Goal: Information Seeking & Learning: Understand process/instructions

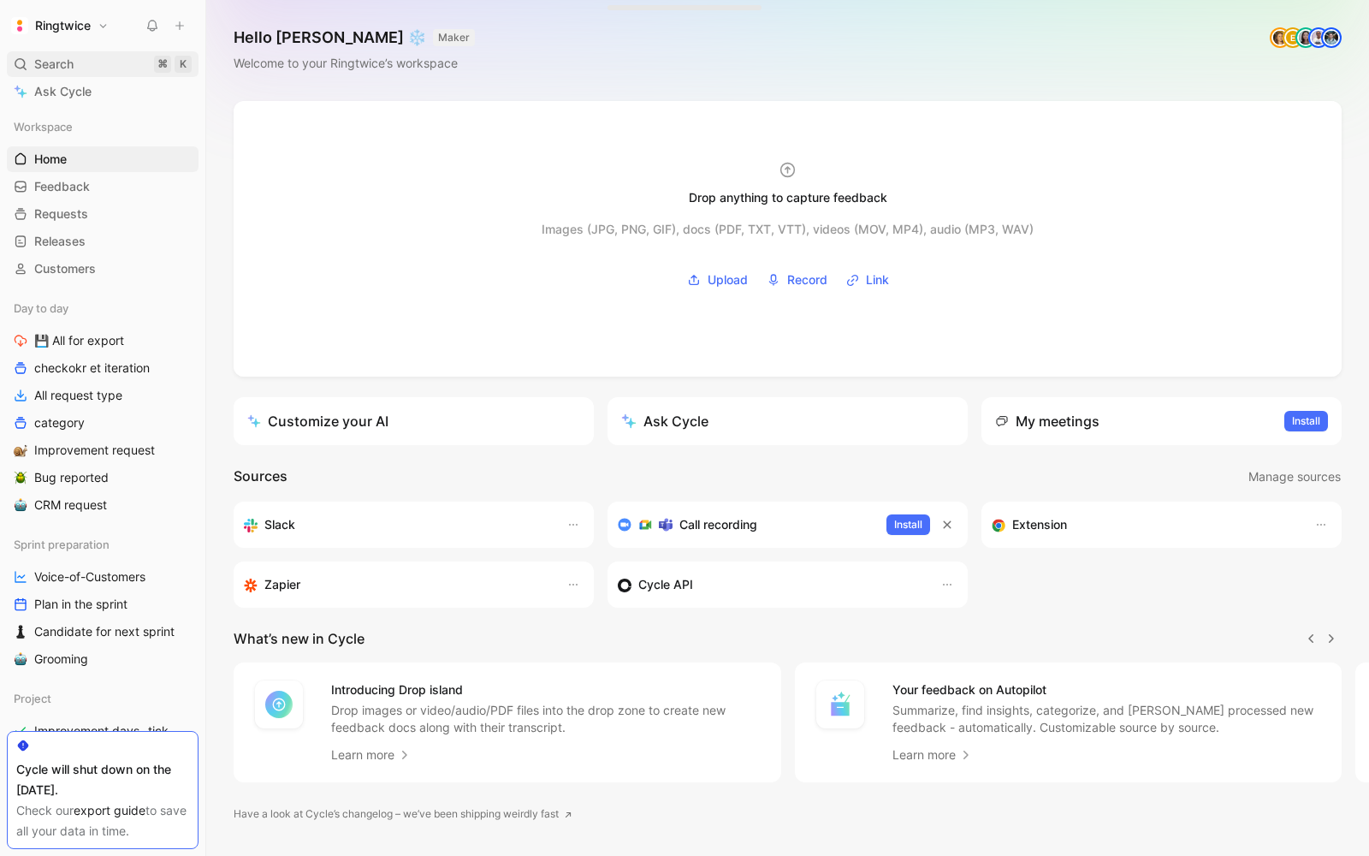
click at [63, 68] on span "Search" at bounding box center [53, 64] width 39 height 21
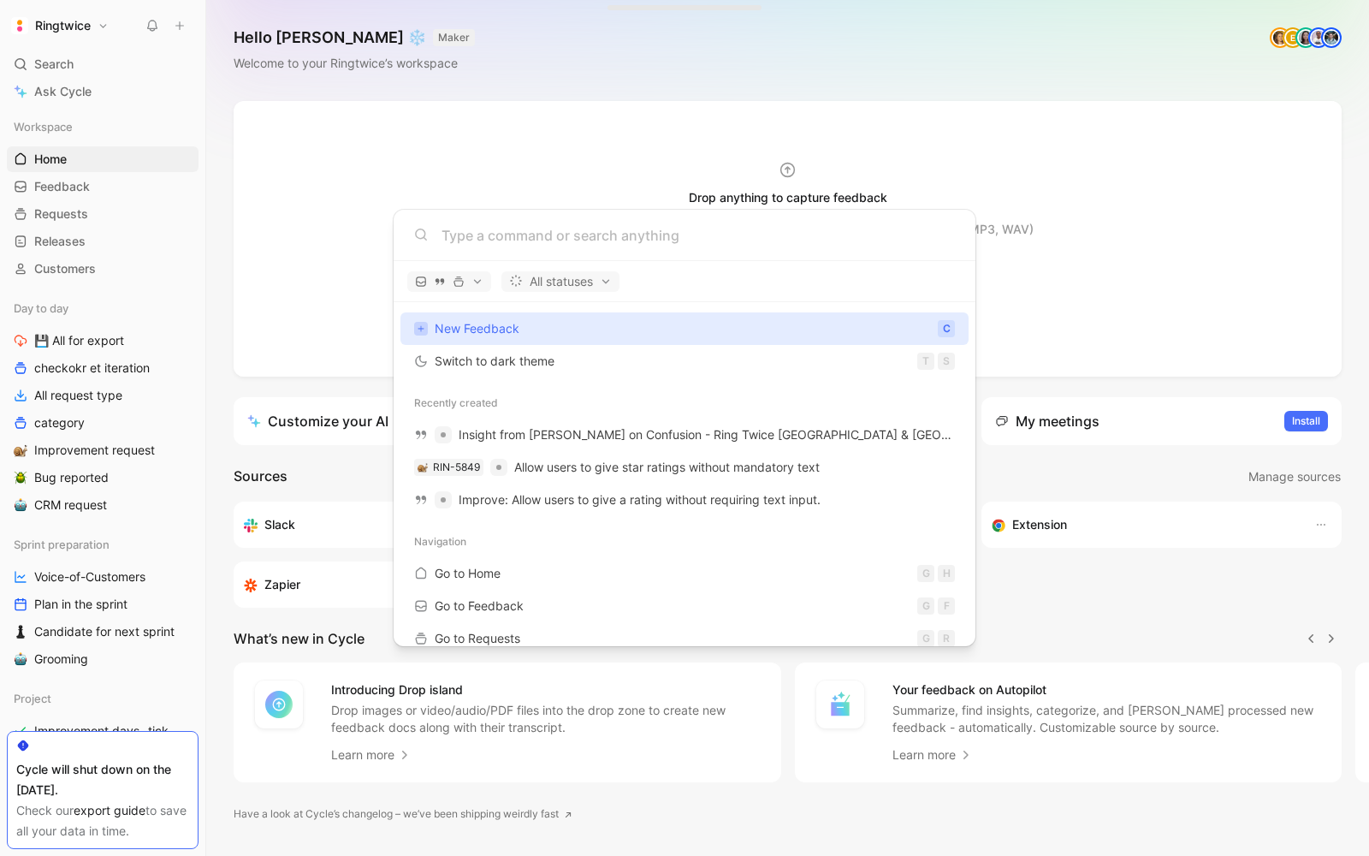
click at [104, 531] on body "Ringtwice Search ⌘ K Ask Cycle Workspace Home G then H Feedback G then F Reques…" at bounding box center [684, 428] width 1369 height 856
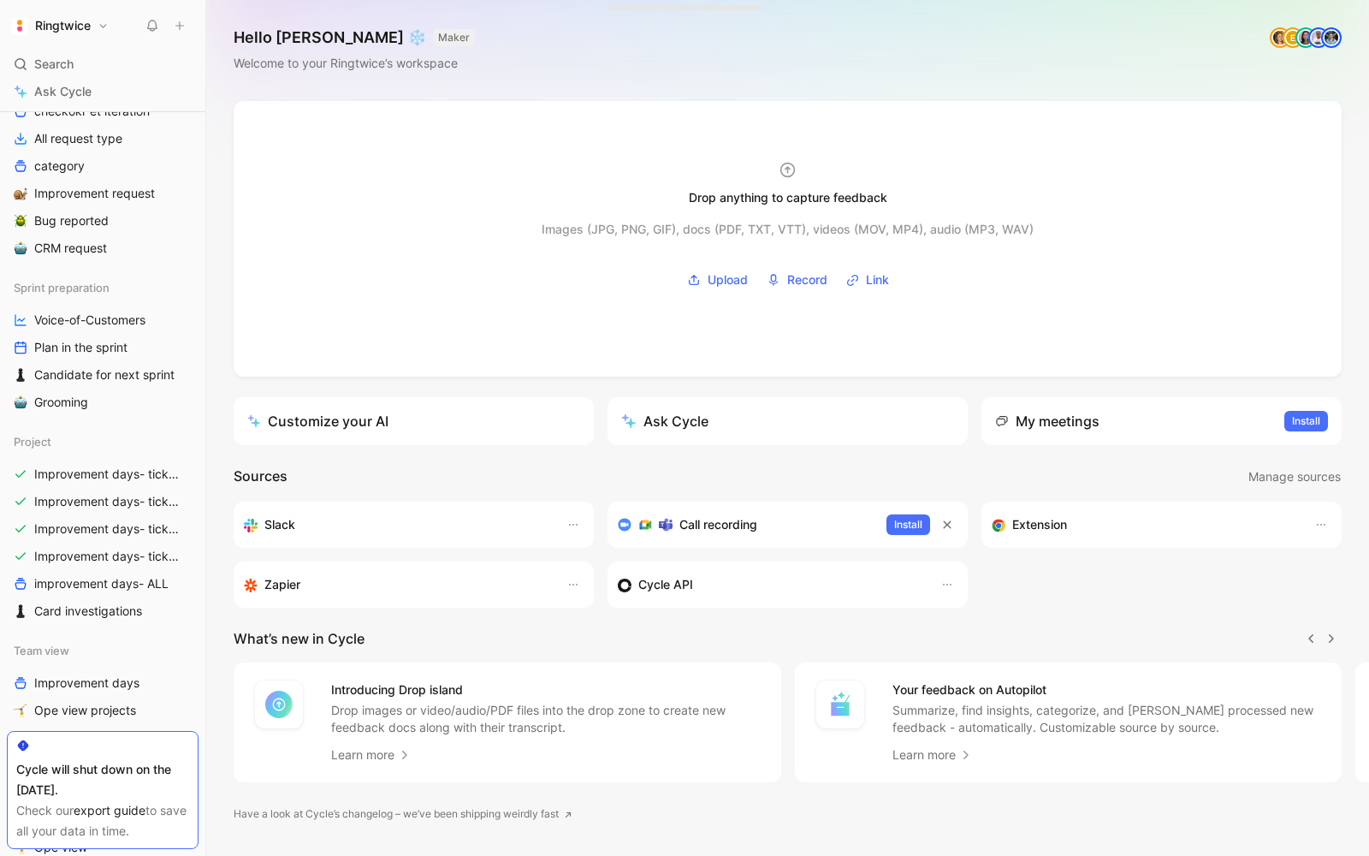
scroll to position [281, 0]
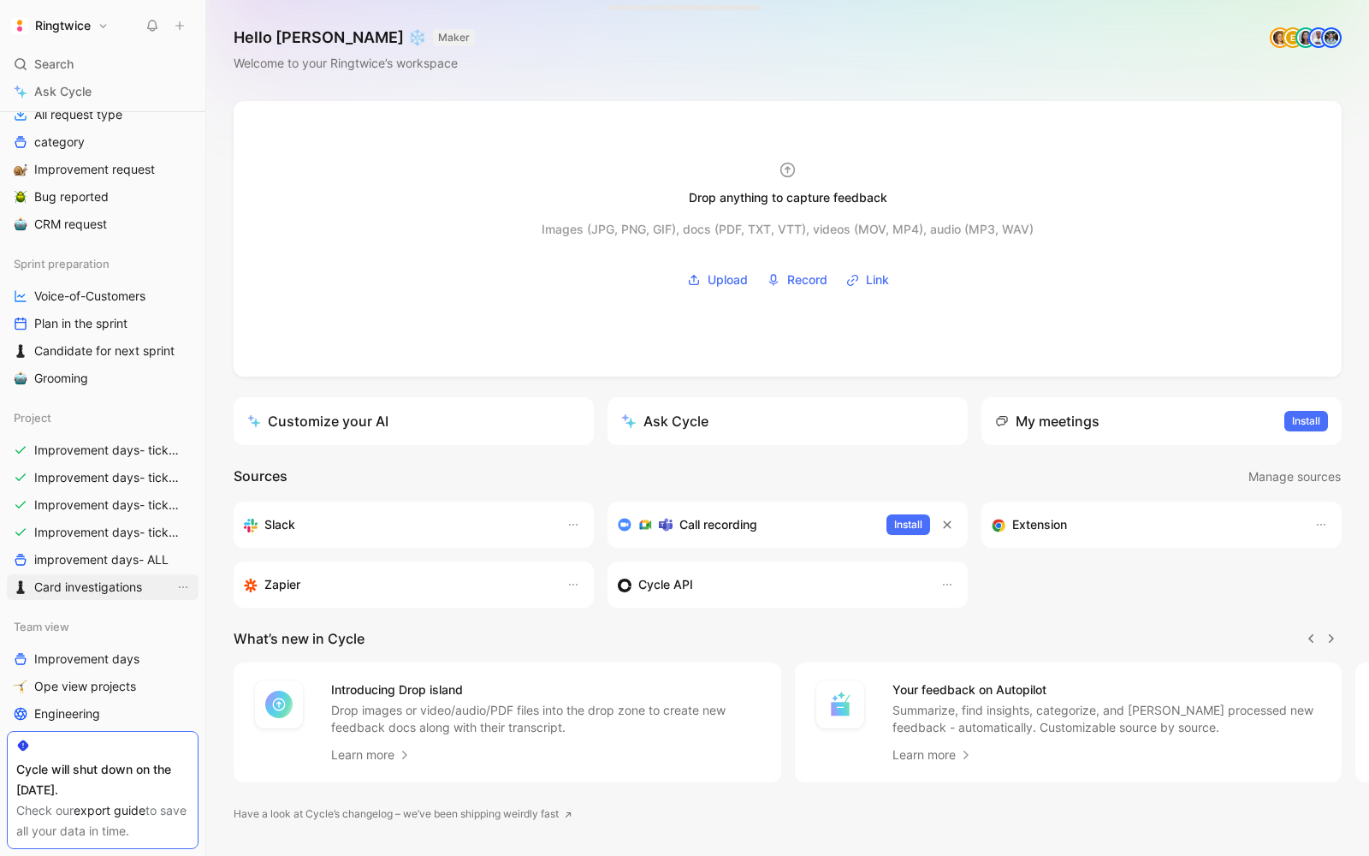
click at [101, 590] on span "Card investigations" at bounding box center [88, 586] width 108 height 17
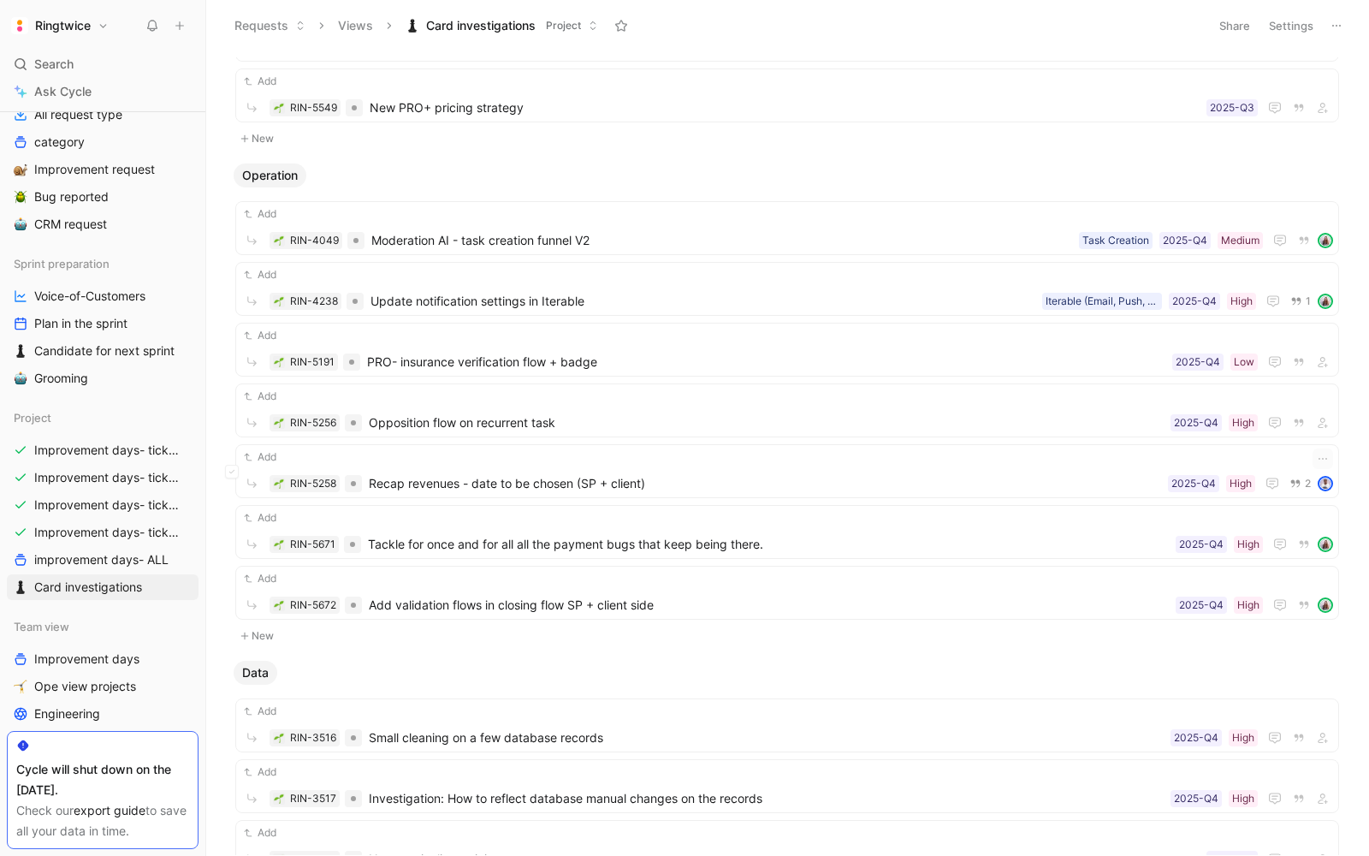
scroll to position [181, 0]
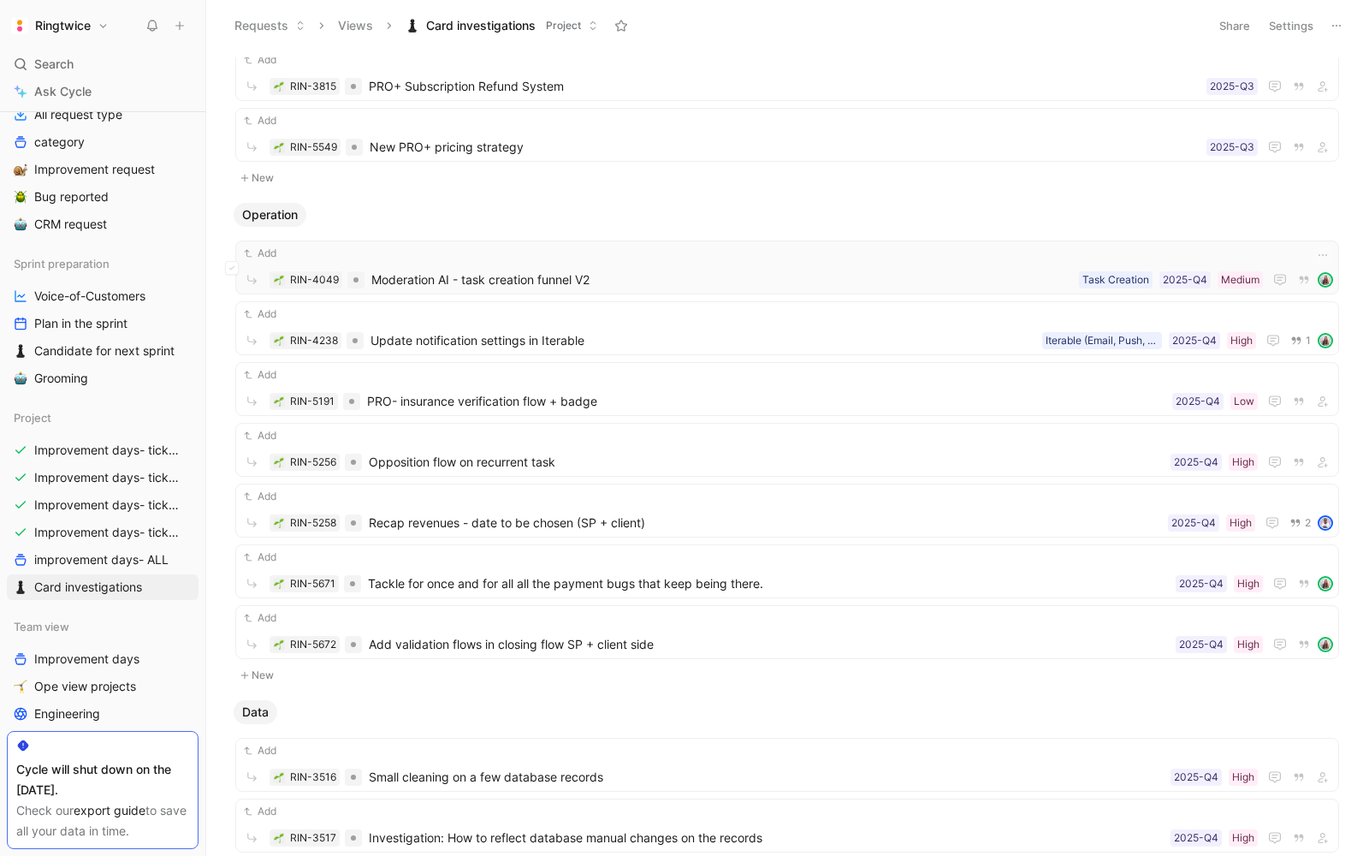
click at [504, 280] on span "Moderation AI - task creation funnel V2" at bounding box center [721, 280] width 701 height 21
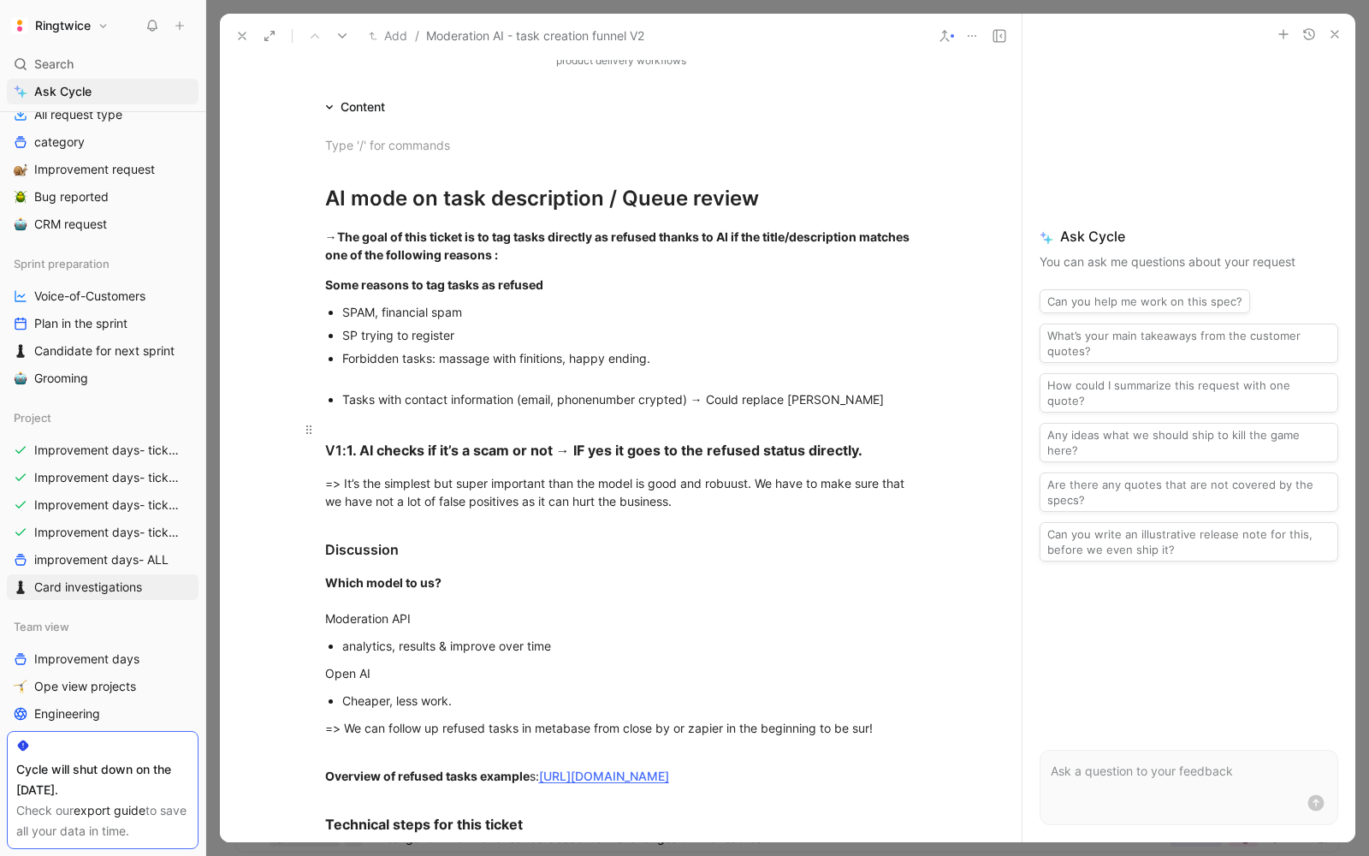
scroll to position [346, 0]
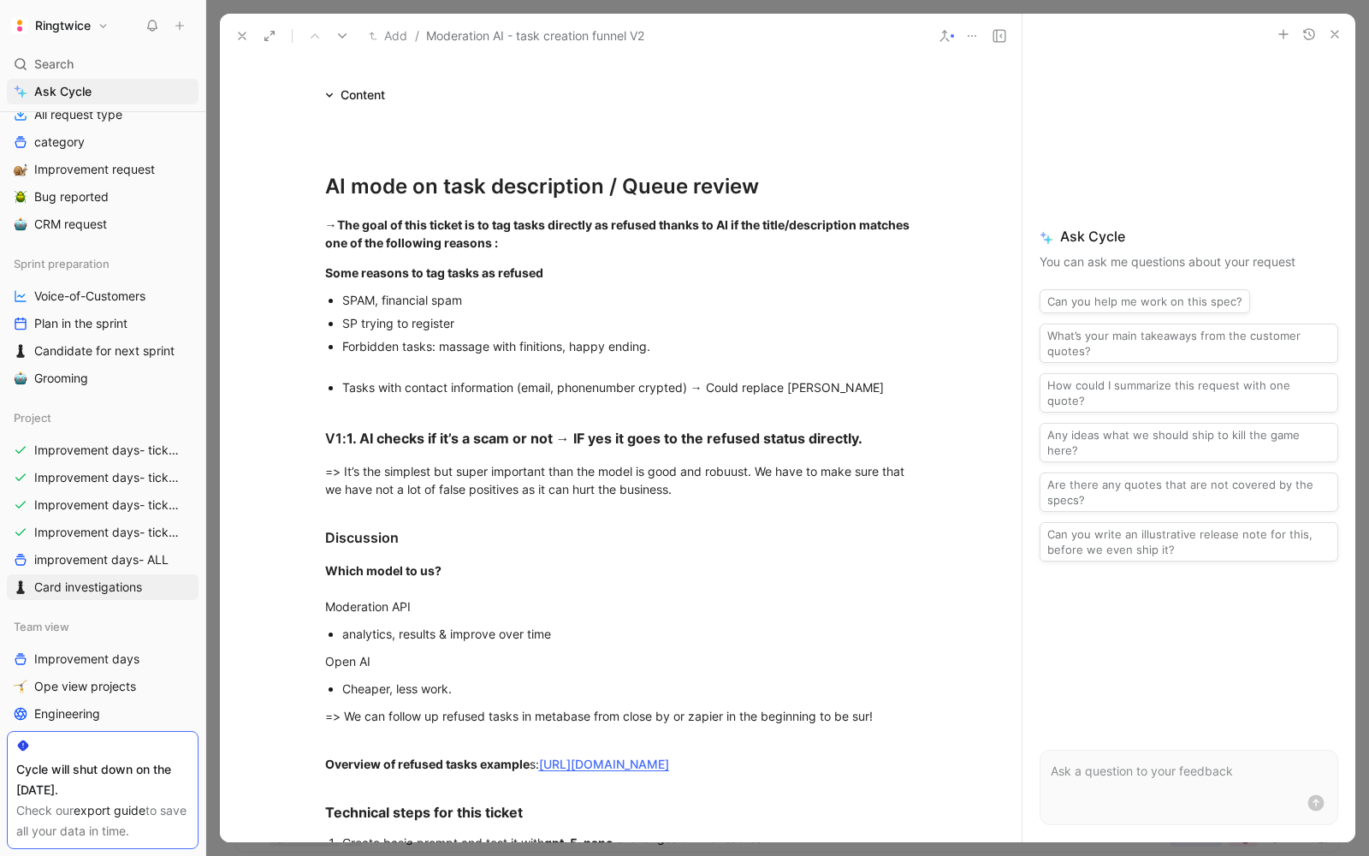
click at [492, 337] on div "Forbidden tasks: massage with finitions, happy ending." at bounding box center [629, 355] width 575 height 36
click at [450, 410] on div "V1: 1. AI checks if it’s a scam or not → IF yes it goes to the refused status d…" at bounding box center [621, 427] width 592 height 41
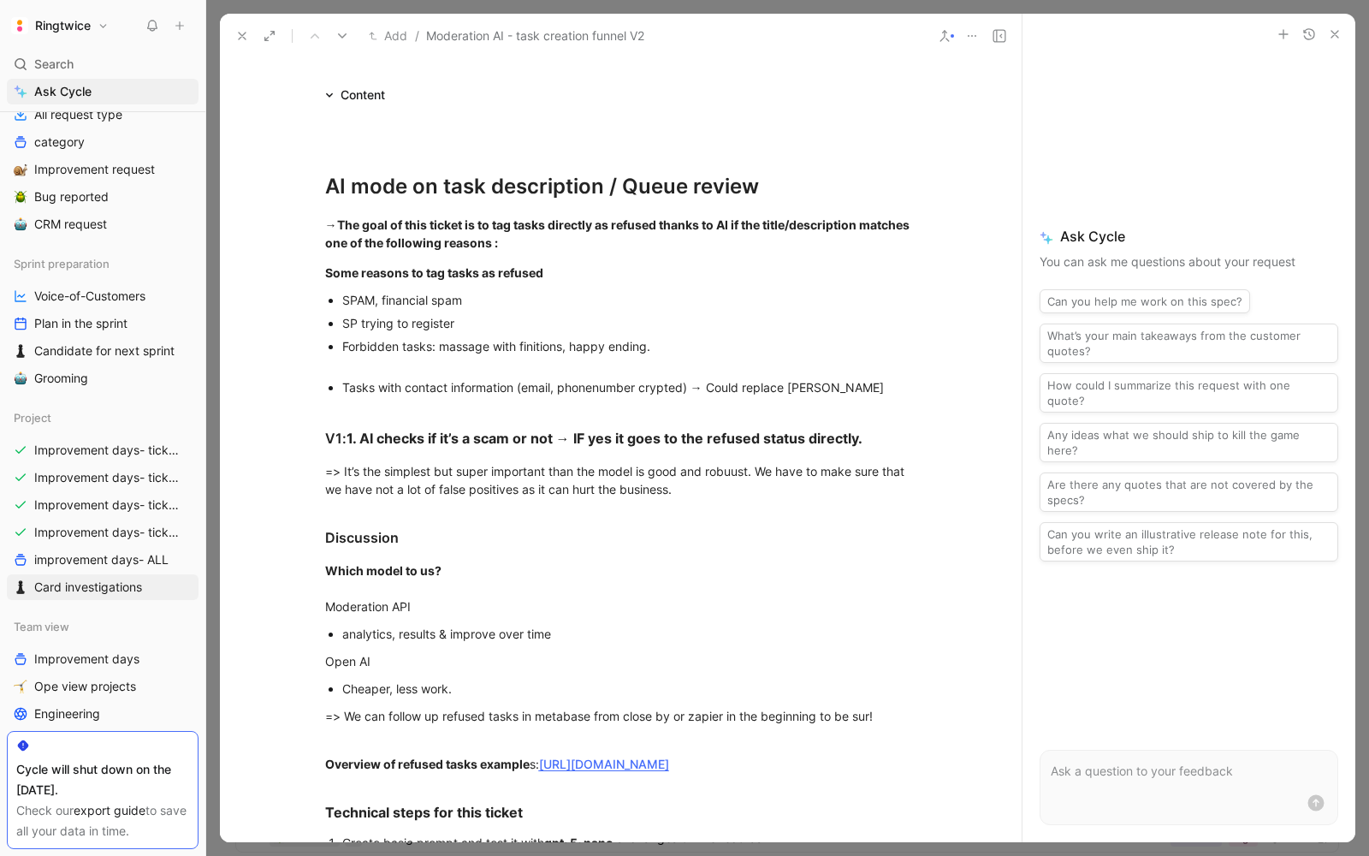
click at [453, 386] on div "Tasks with contact information (email, phonenumber crypted) → Could replace [PE…" at bounding box center [629, 387] width 575 height 18
click at [443, 423] on div "V1: 1. AI checks if it’s a scam or not → IF yes it goes to the refused status d…" at bounding box center [621, 427] width 592 height 41
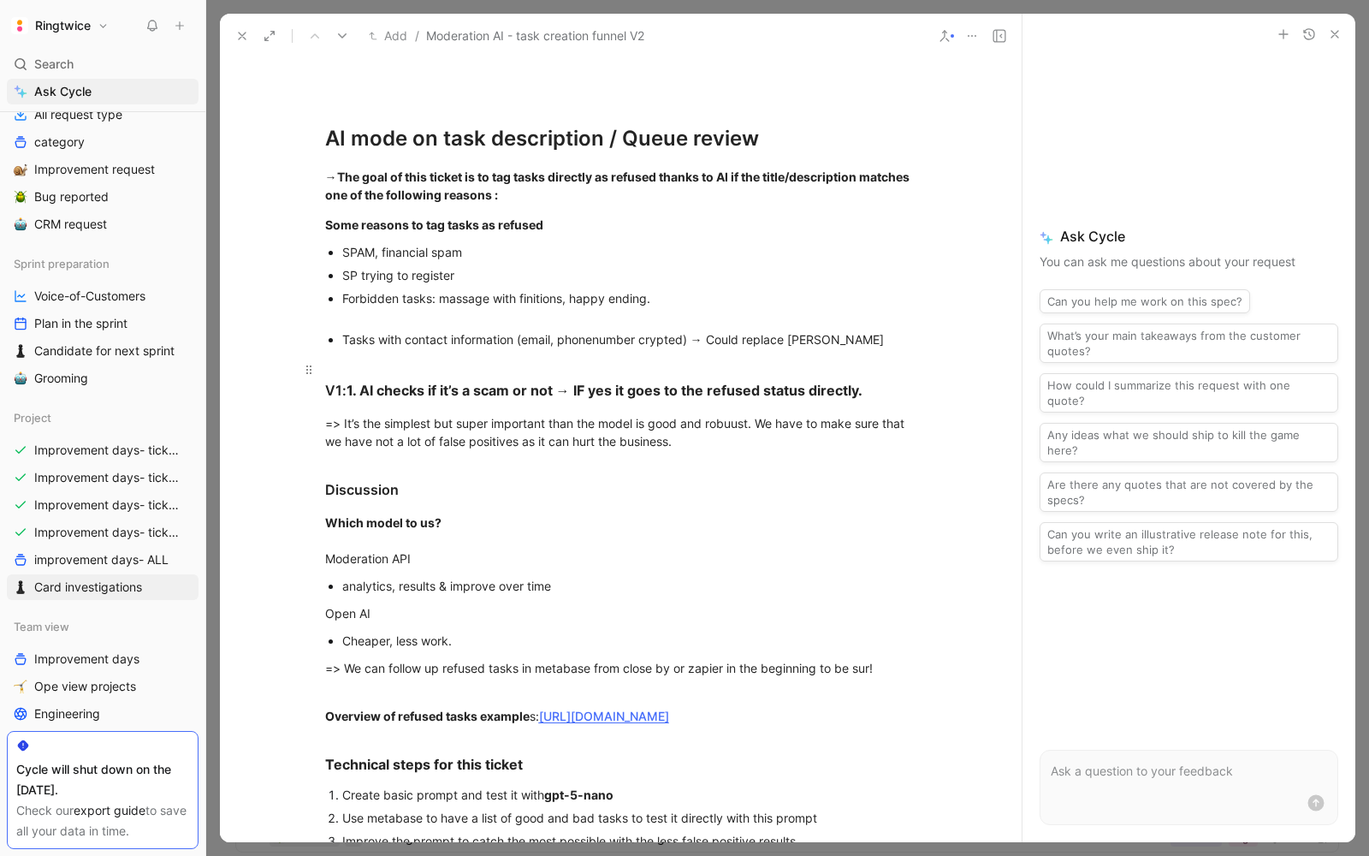
scroll to position [396, 0]
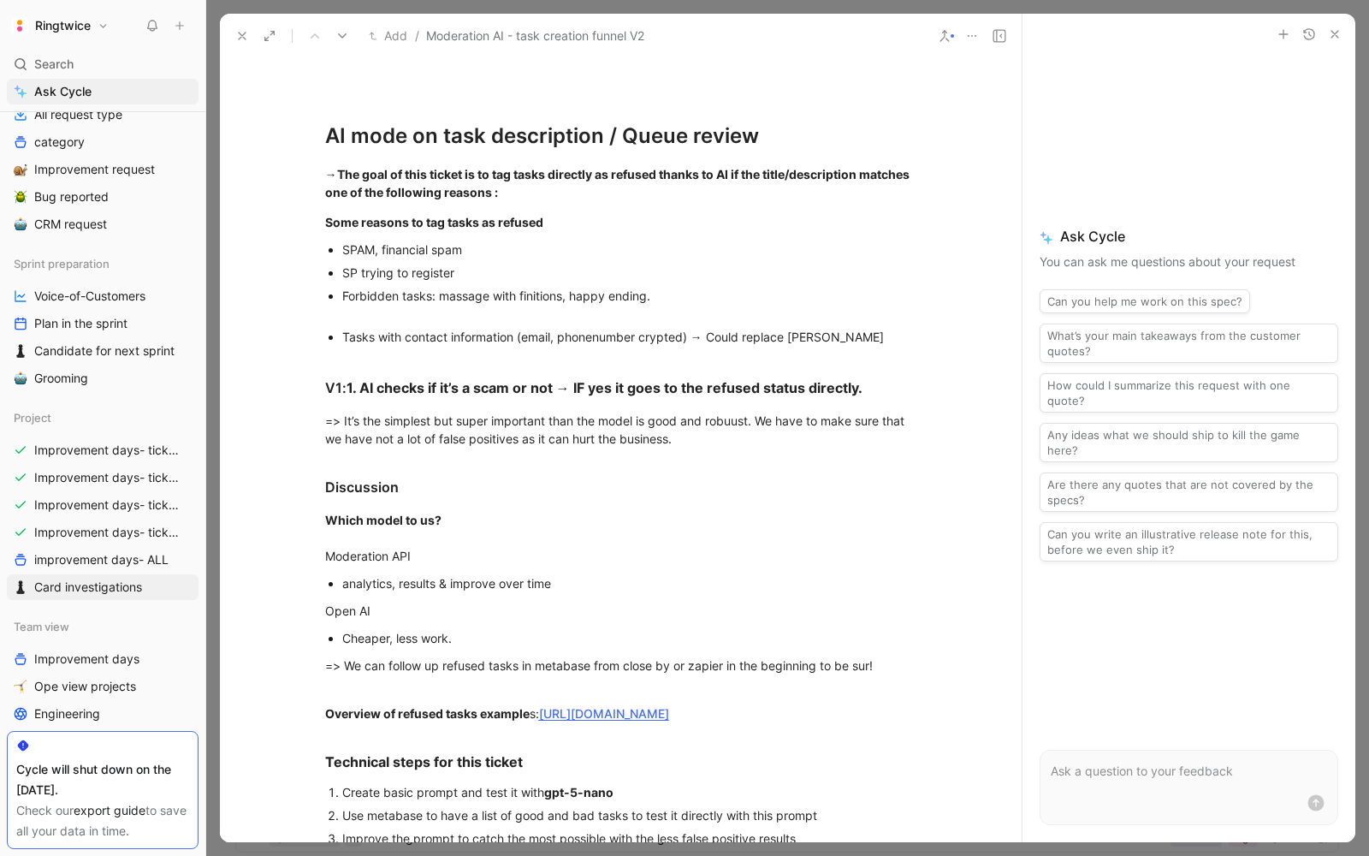
click at [392, 270] on div "SP trying to register" at bounding box center [629, 273] width 575 height 18
click at [368, 294] on div "Forbidden tasks: massage with finitions, happy ending." at bounding box center [629, 305] width 575 height 36
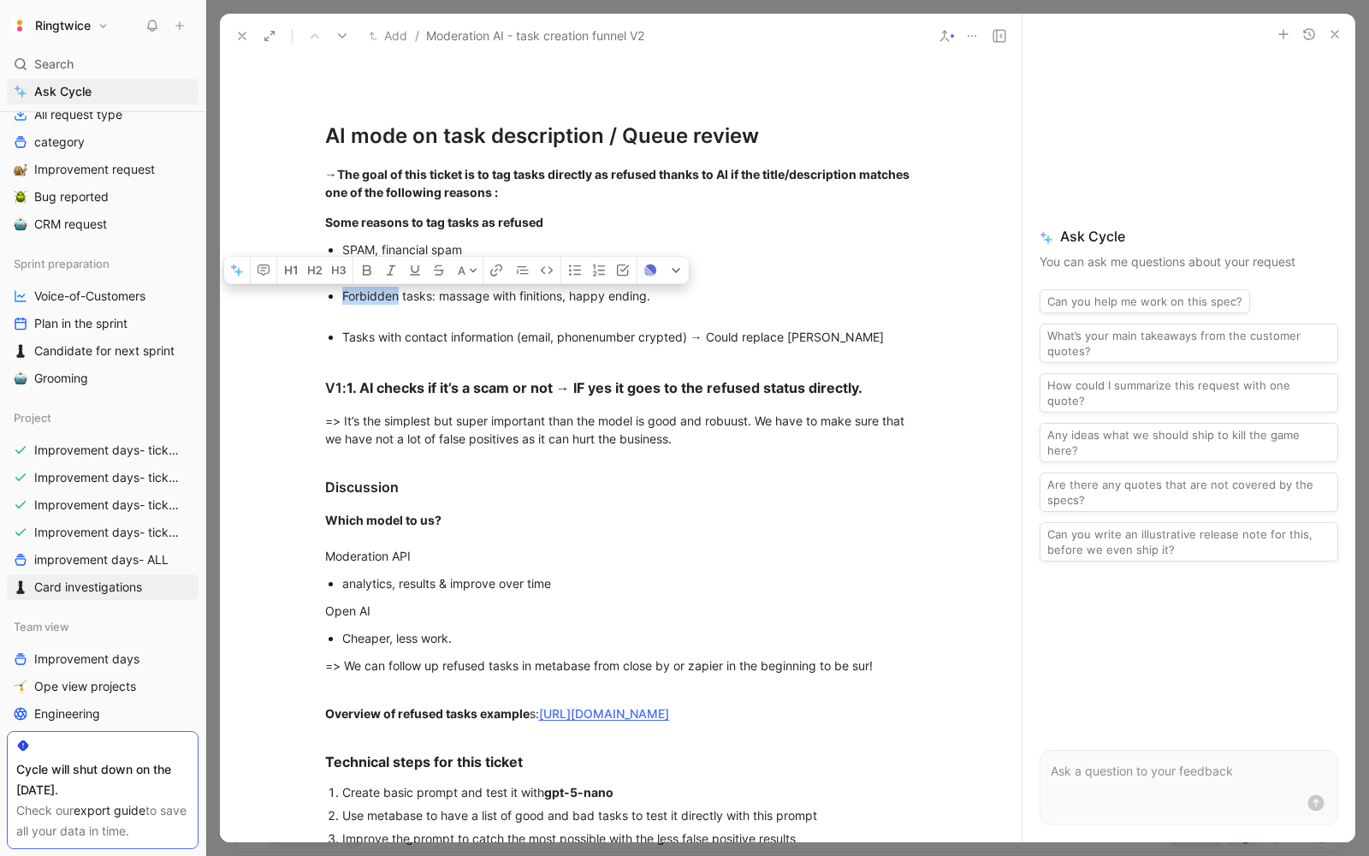
click at [368, 294] on div "Forbidden tasks: massage with finitions, happy ending." at bounding box center [629, 305] width 575 height 36
click at [356, 351] on h3 "V1: 1. AI checks if it’s a scam or not → IF yes it goes to the refused status d…" at bounding box center [621, 377] width 657 height 55
click at [359, 266] on div "SP trying to register" at bounding box center [629, 273] width 575 height 18
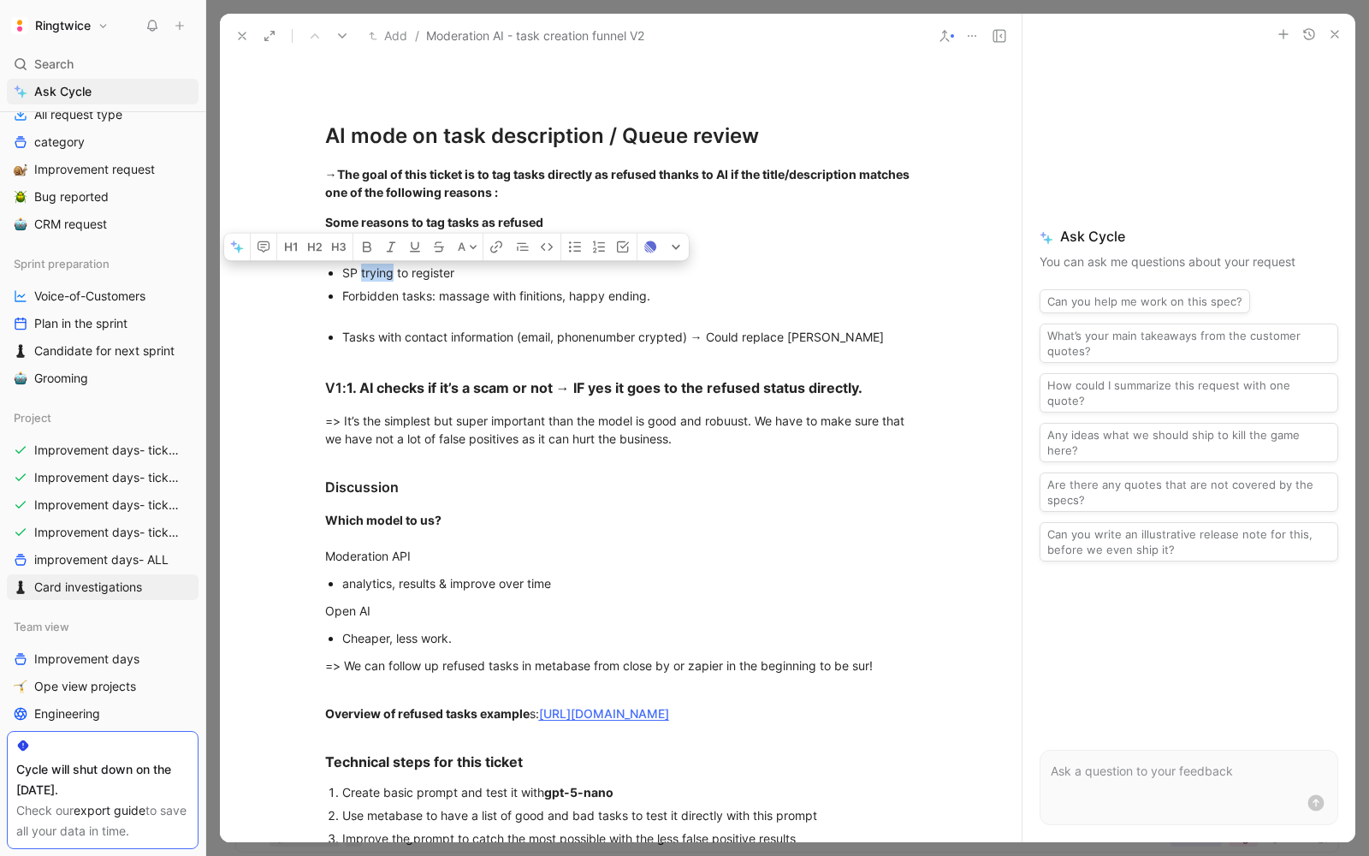
click at [359, 266] on div "SP trying to register" at bounding box center [629, 273] width 575 height 18
click at [357, 299] on div "Forbidden tasks: massage with finitions, happy ending." at bounding box center [629, 305] width 575 height 36
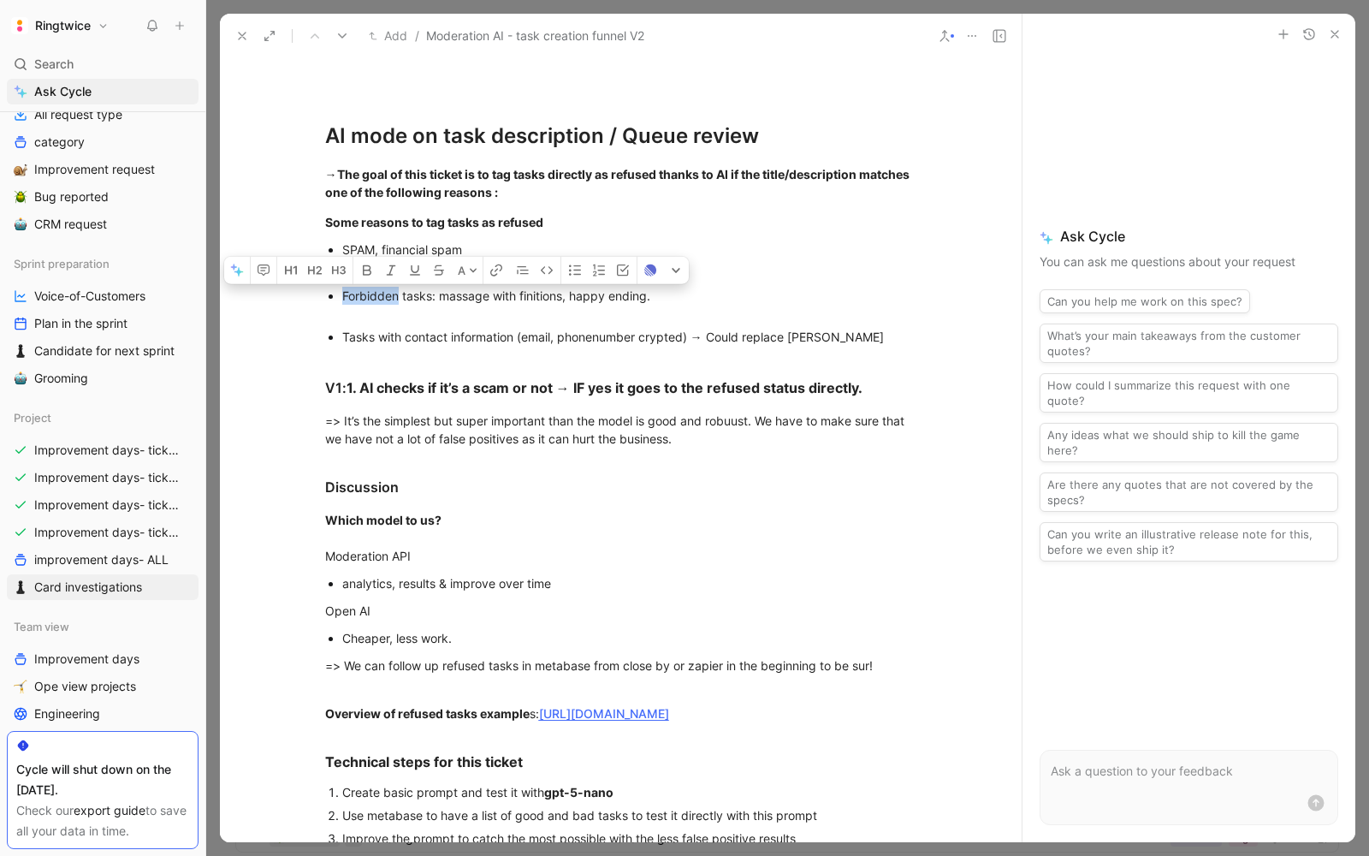
click at [357, 299] on div "Forbidden tasks: massage with finitions, happy ending." at bounding box center [629, 305] width 575 height 36
click at [374, 328] on div "Tasks with contact information (email, phonenumber crypted) → Could replace [PE…" at bounding box center [629, 337] width 575 height 18
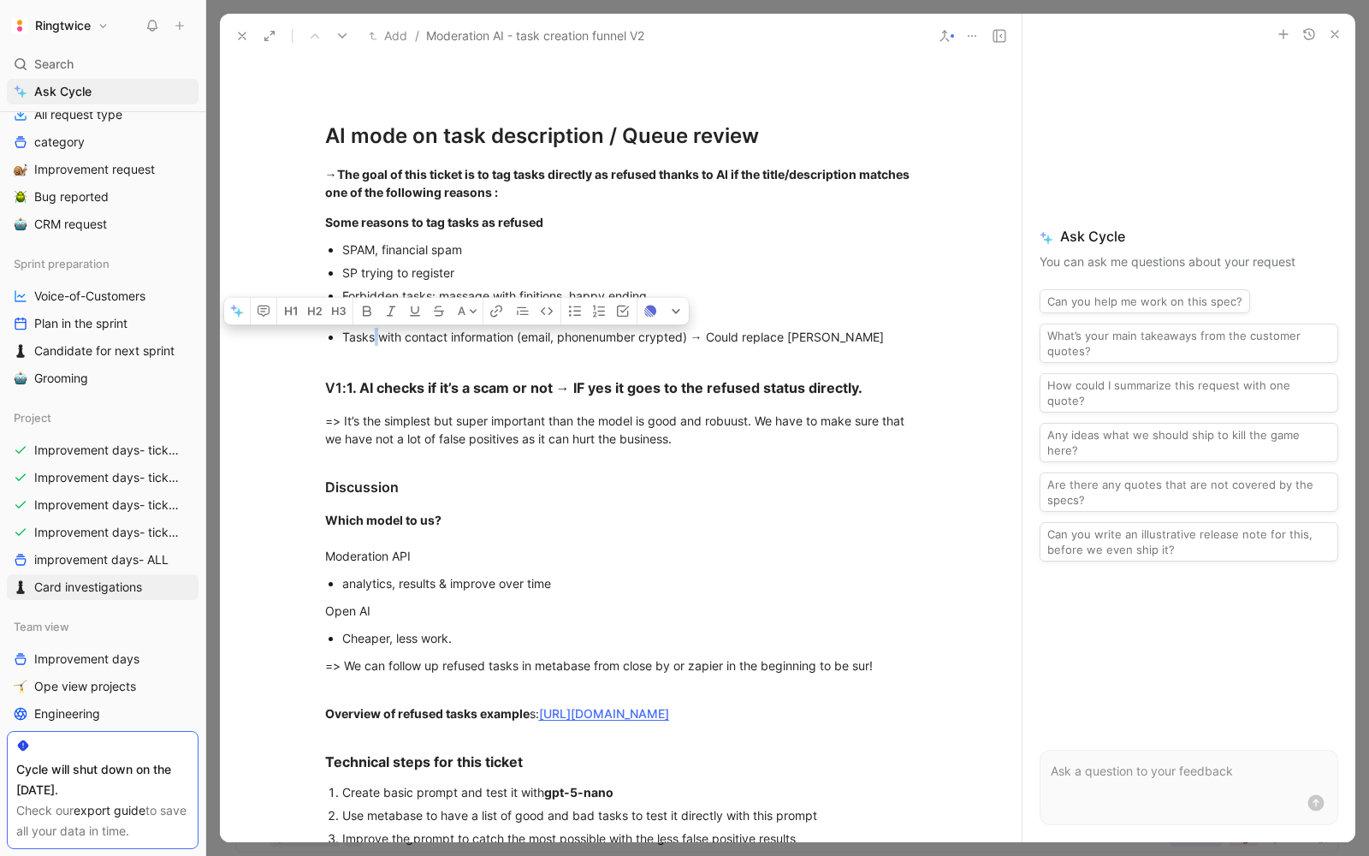
click at [374, 328] on div "Tasks with contact information (email, phonenumber crypted) → Could replace [PE…" at bounding box center [629, 337] width 575 height 18
click at [361, 247] on div "SPAM, financial spam" at bounding box center [629, 249] width 575 height 18
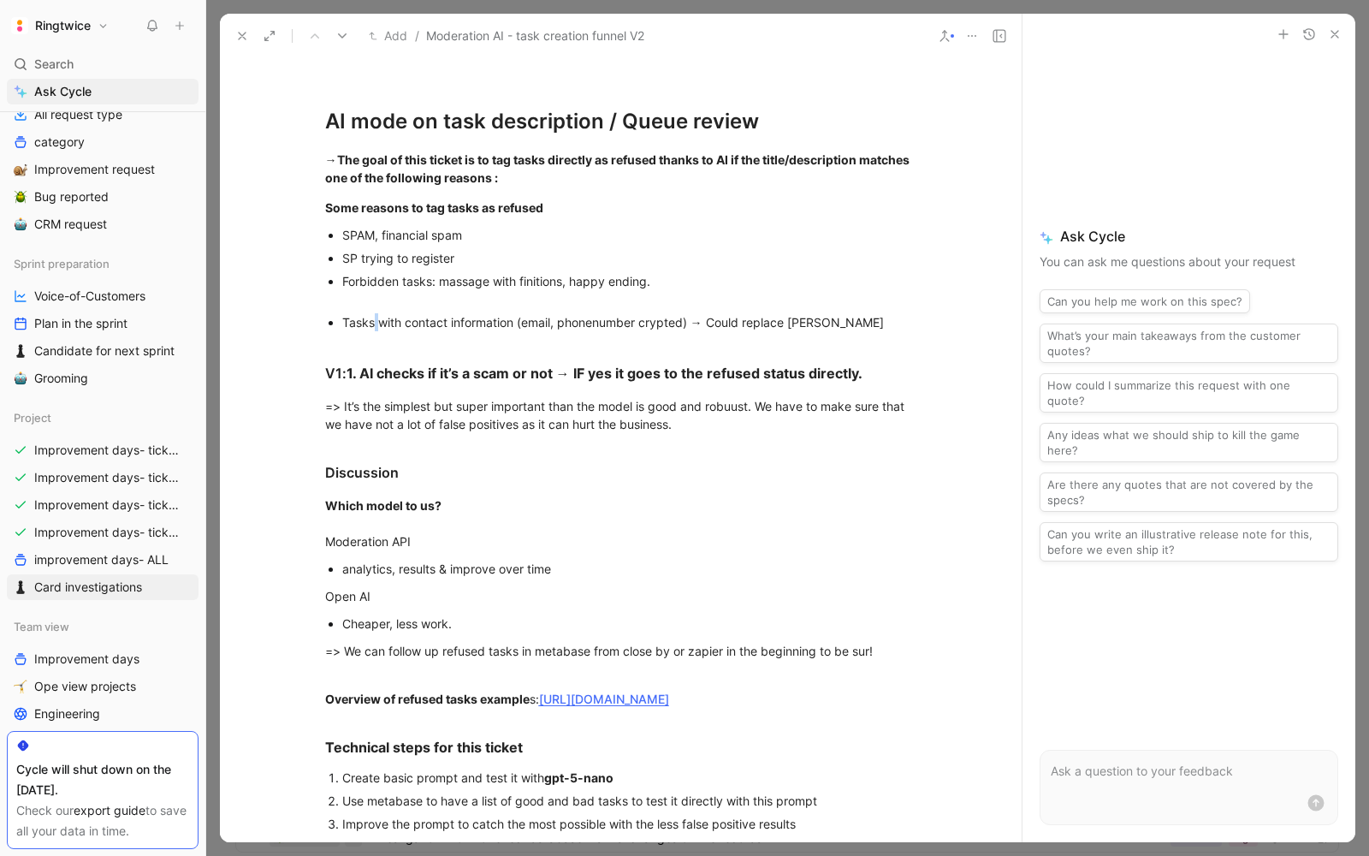
click at [354, 255] on div "SP trying to register" at bounding box center [629, 258] width 575 height 18
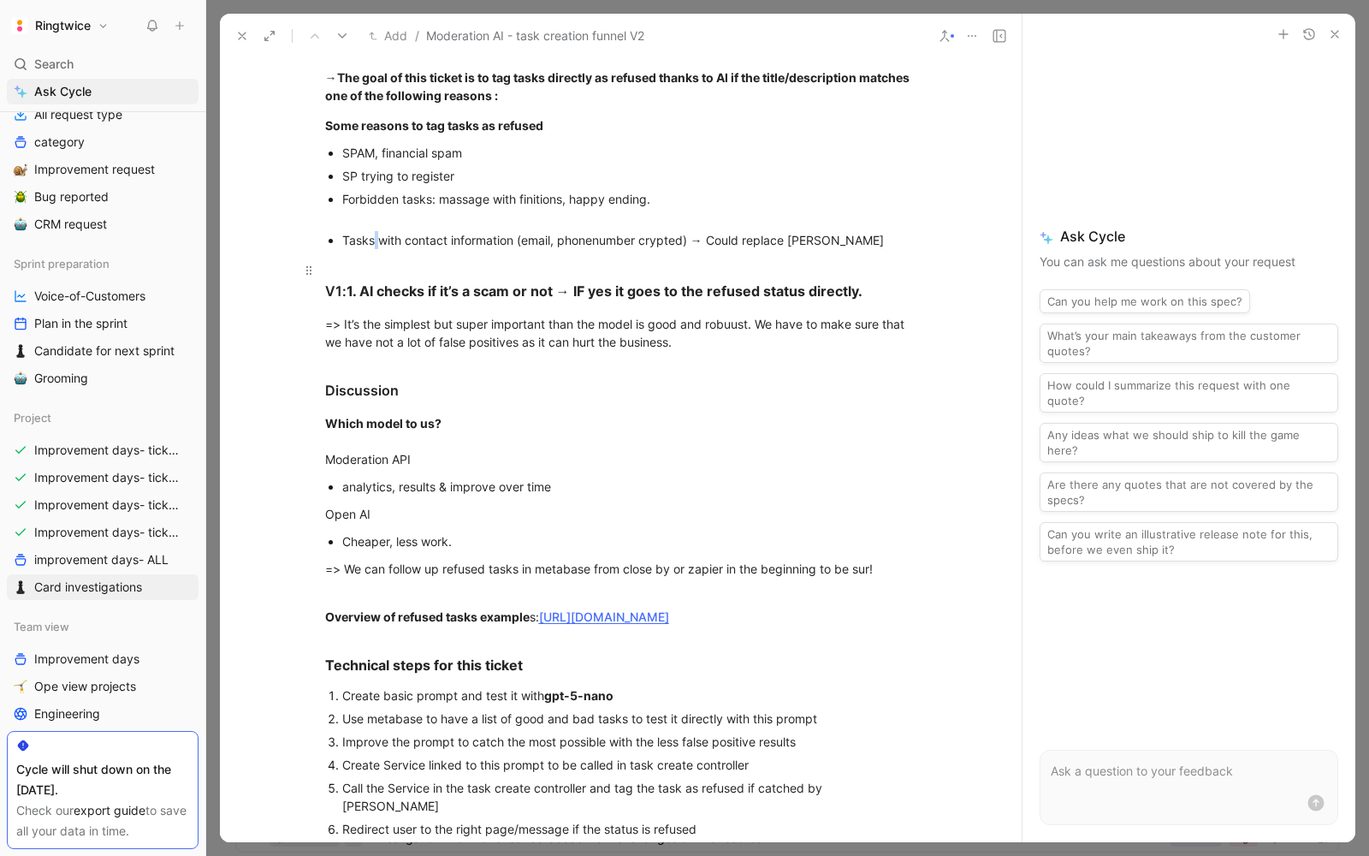
scroll to position [484, 0]
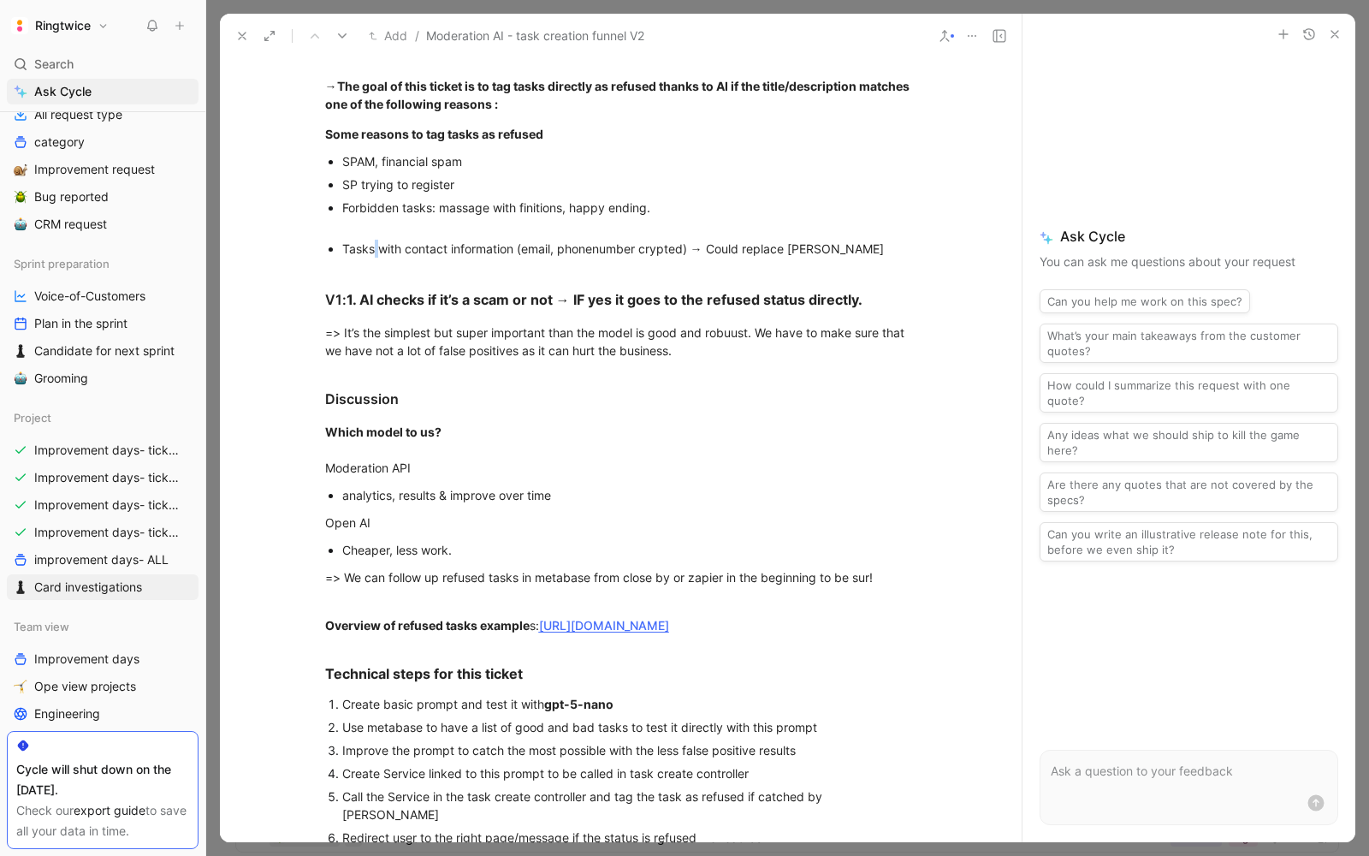
click at [414, 180] on div "SP trying to register" at bounding box center [629, 184] width 575 height 18
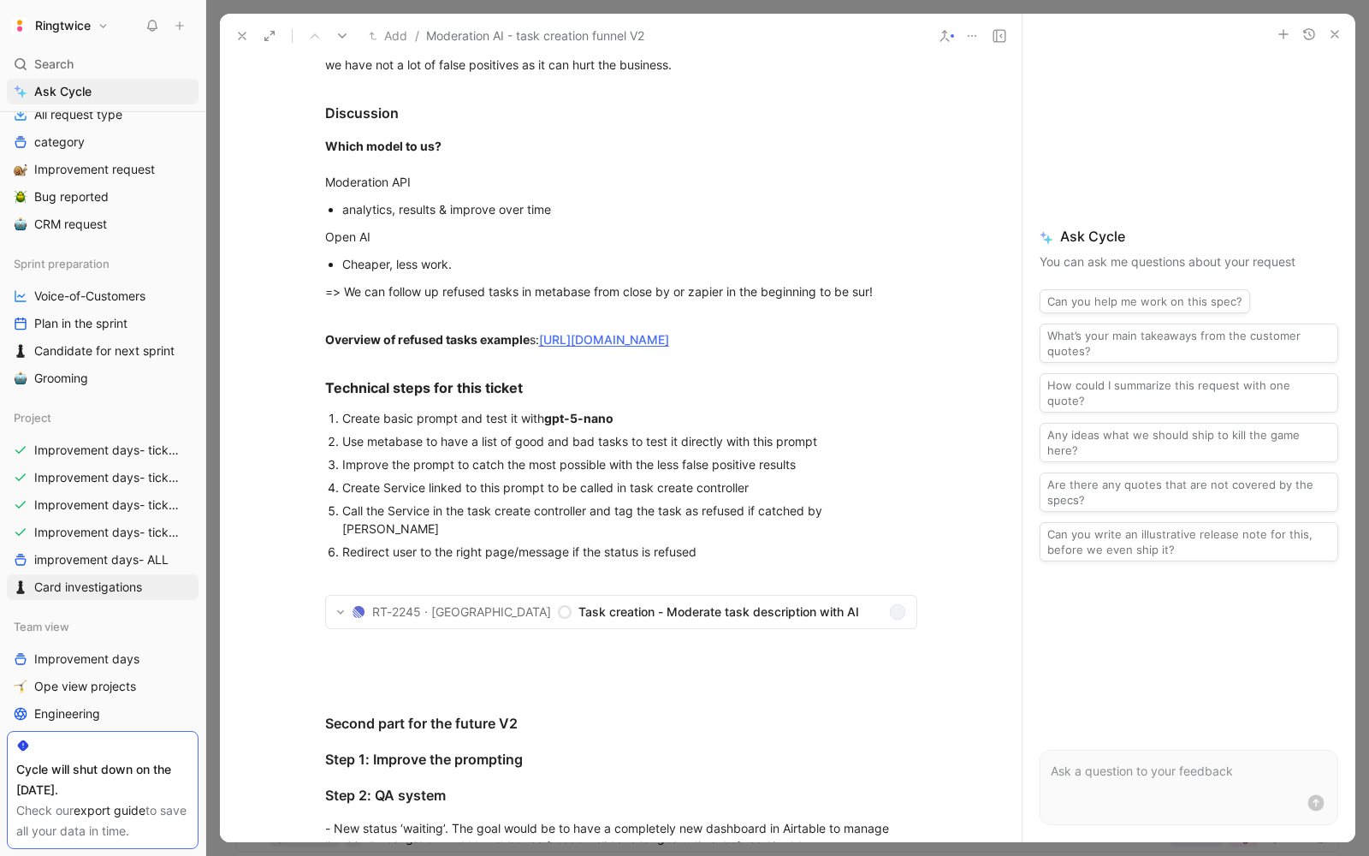
scroll to position [810, 0]
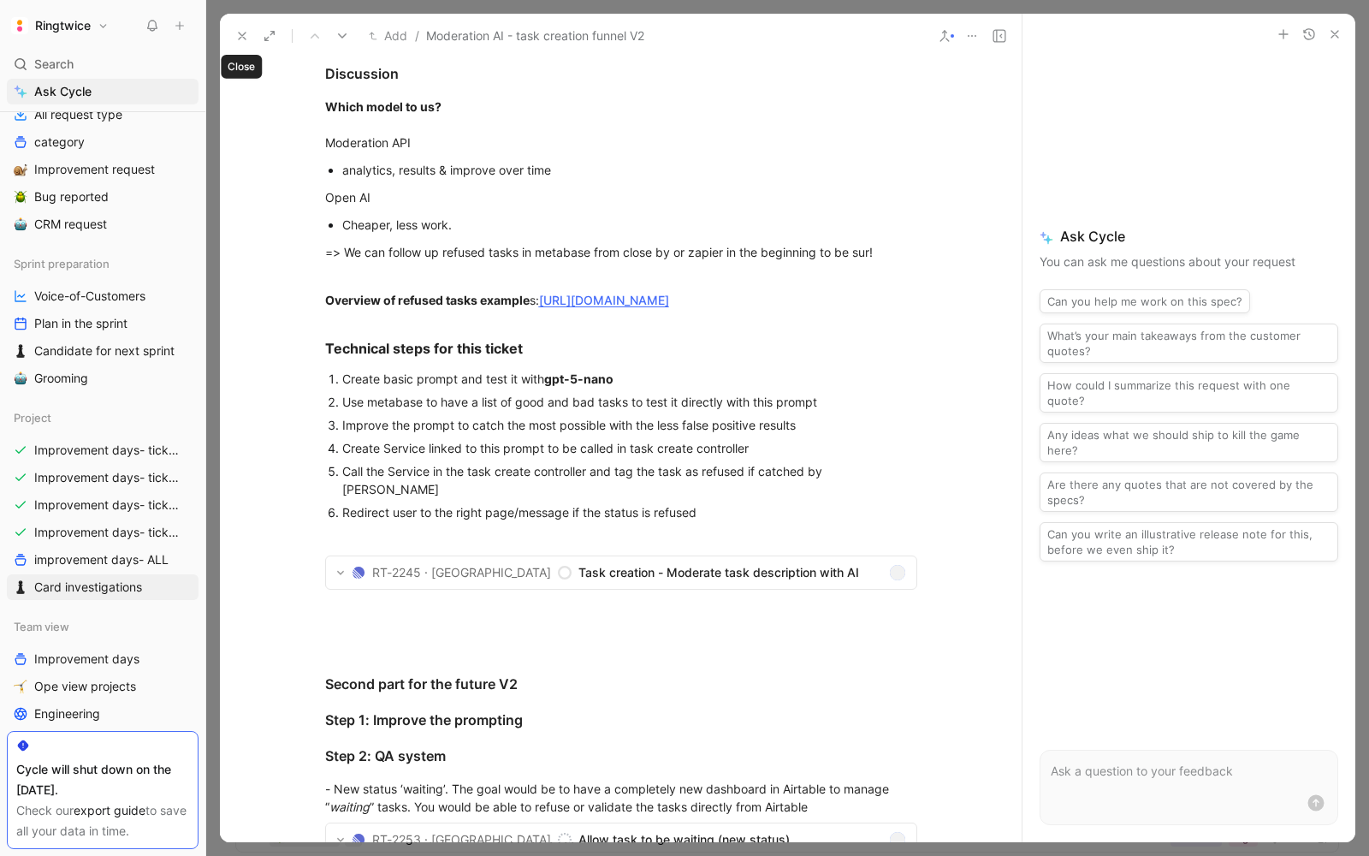
click at [237, 40] on icon at bounding box center [242, 36] width 14 height 14
